Goal: Check status: Check status

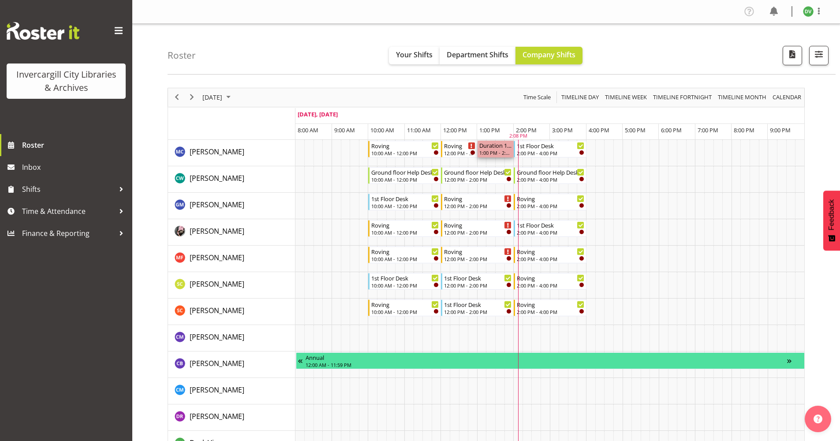
click at [498, 149] on div "Duration 1 hours - [PERSON_NAME]" at bounding box center [496, 145] width 33 height 9
click at [656, 187] on td "Timeline Day of September 20, 2025" at bounding box center [654, 179] width 9 height 26
click at [234, 96] on span "September 2025" at bounding box center [228, 97] width 11 height 11
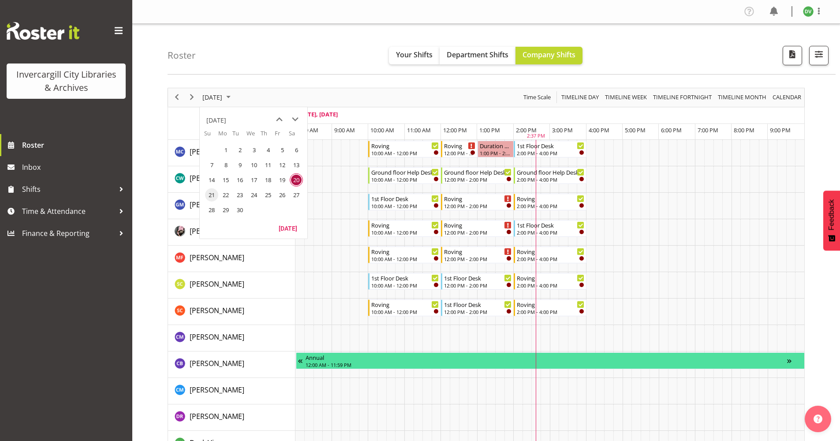
click at [213, 194] on span "21" at bounding box center [211, 194] width 13 height 13
